Goal: Information Seeking & Learning: Check status

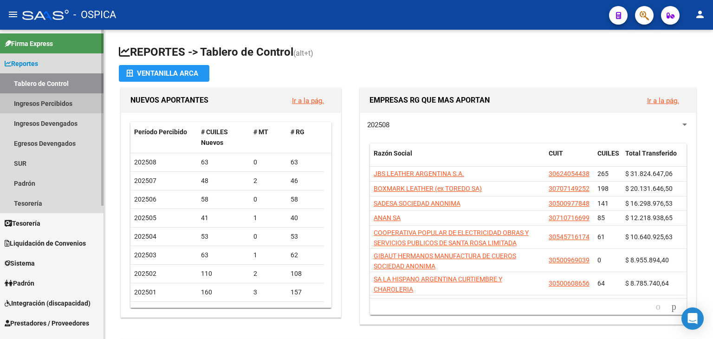
click at [64, 106] on link "Ingresos Percibidos" at bounding box center [51, 103] width 103 height 20
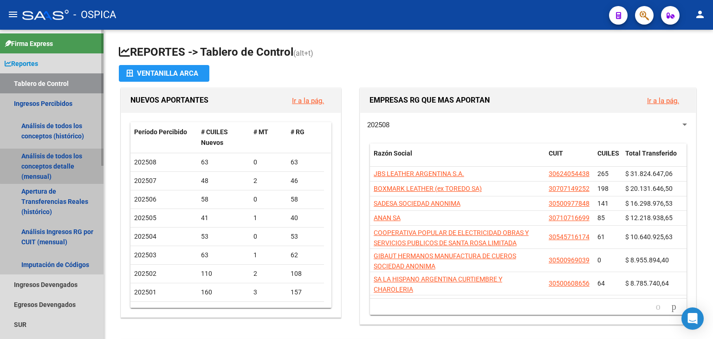
click at [55, 166] on link "Análisis de todos los conceptos detalle (mensual)" at bounding box center [51, 165] width 103 height 35
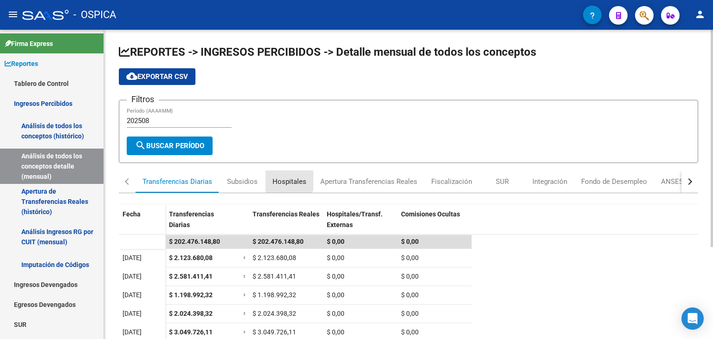
click at [287, 180] on div "Hospitales" at bounding box center [289, 181] width 34 height 10
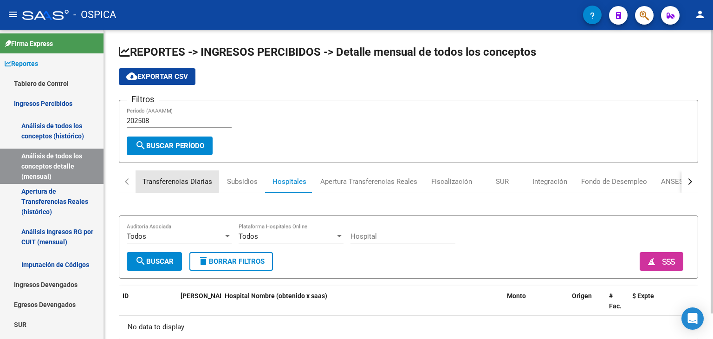
click at [170, 179] on div "Transferencias Diarias" at bounding box center [177, 181] width 70 height 10
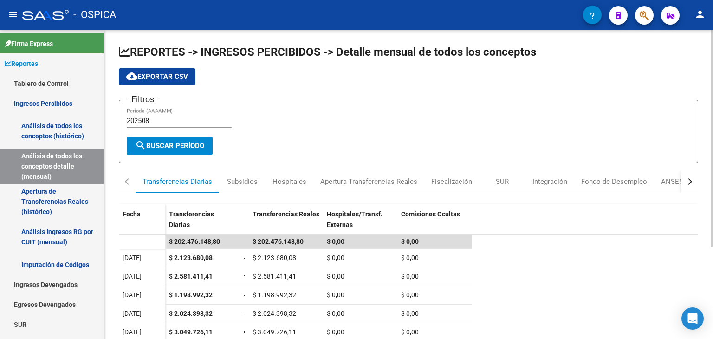
scroll to position [131, 0]
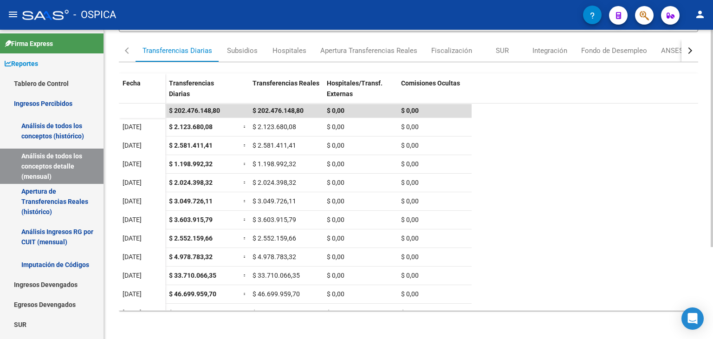
click at [712, 317] on div at bounding box center [711, 184] width 2 height 309
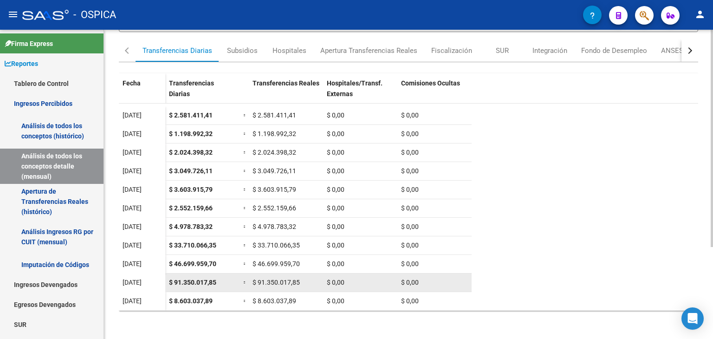
click at [264, 283] on span "$ 91.350.017,85" at bounding box center [275, 281] width 47 height 7
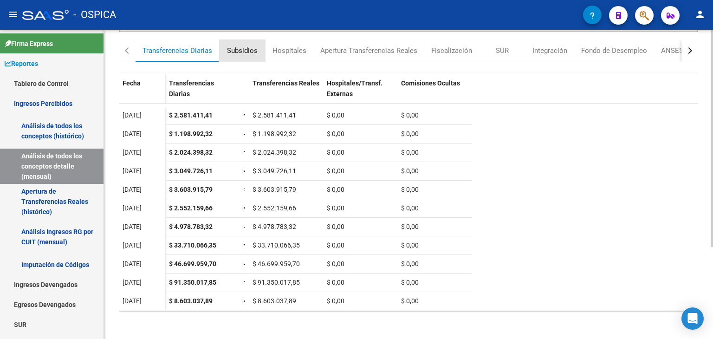
click at [243, 47] on div "Subsidios" at bounding box center [242, 50] width 31 height 10
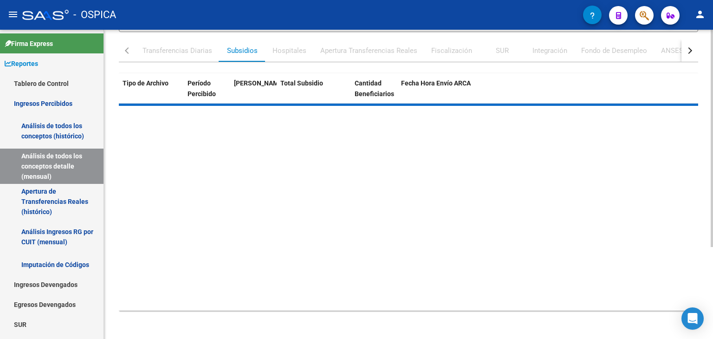
scroll to position [0, 0]
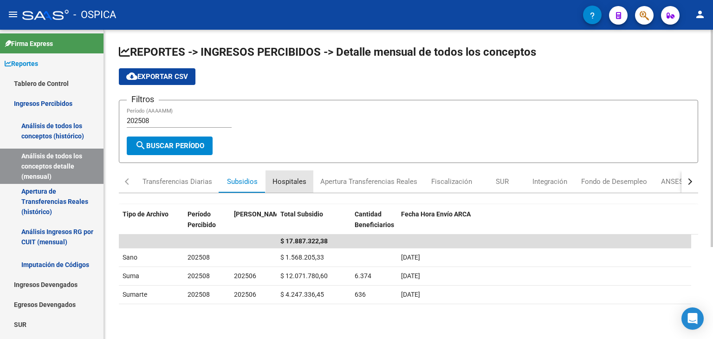
click at [293, 179] on div "Hospitales" at bounding box center [289, 181] width 34 height 10
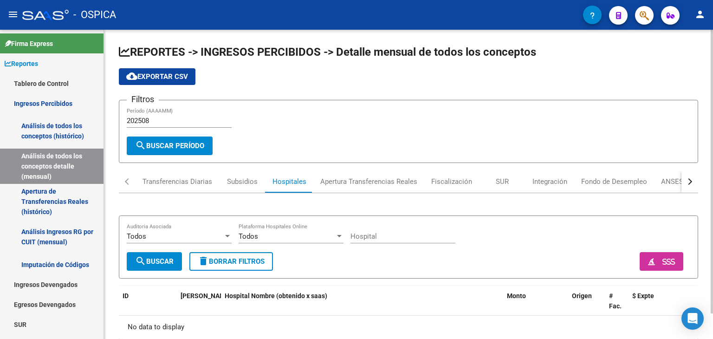
scroll to position [28, 0]
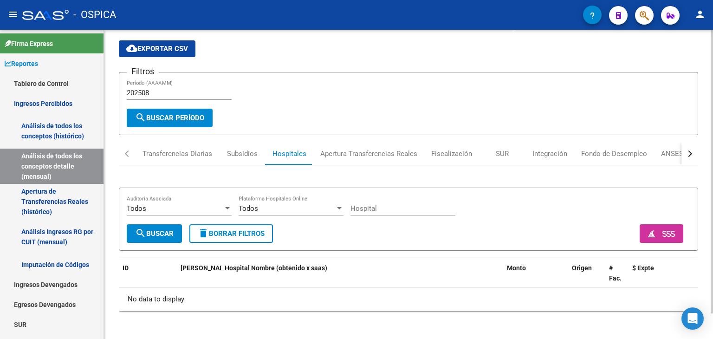
click at [712, 325] on div at bounding box center [711, 184] width 2 height 309
click at [386, 152] on div "Apertura Transferencias Reales" at bounding box center [368, 153] width 97 height 10
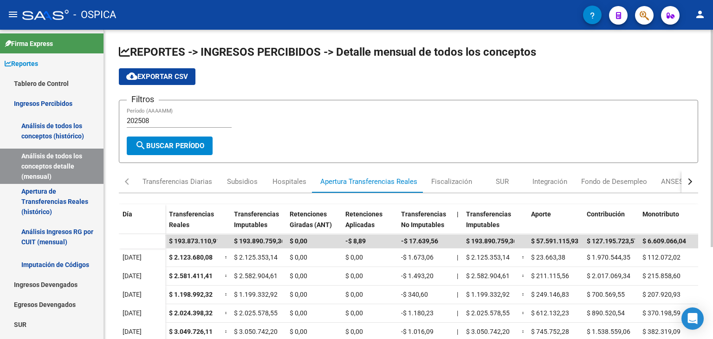
scroll to position [131, 0]
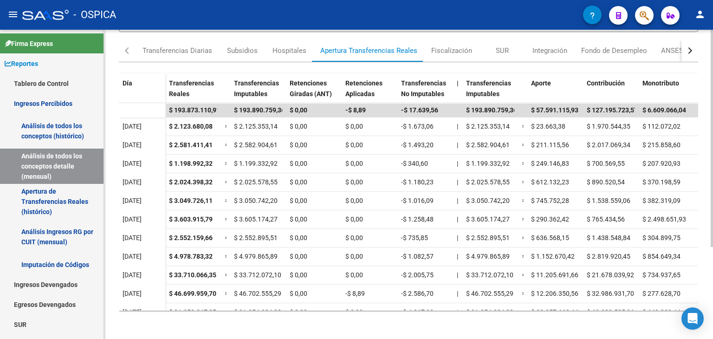
click at [711, 320] on div at bounding box center [711, 184] width 2 height 309
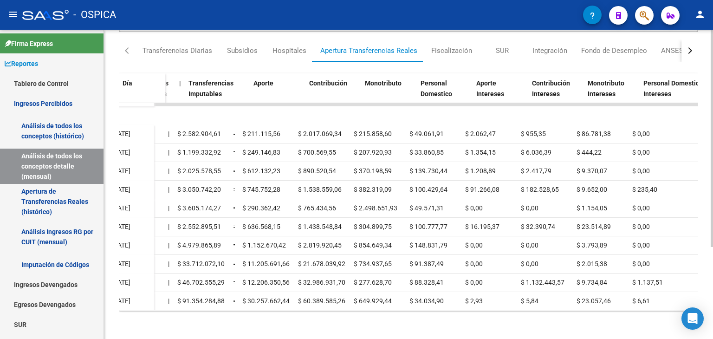
scroll to position [19, 0]
